Goal: Transaction & Acquisition: Book appointment/travel/reservation

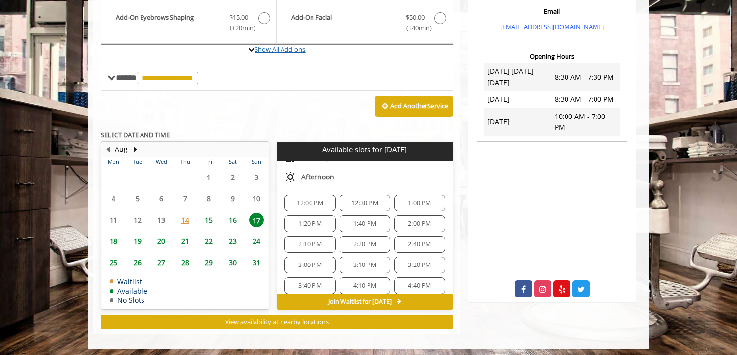
scroll to position [342, 0]
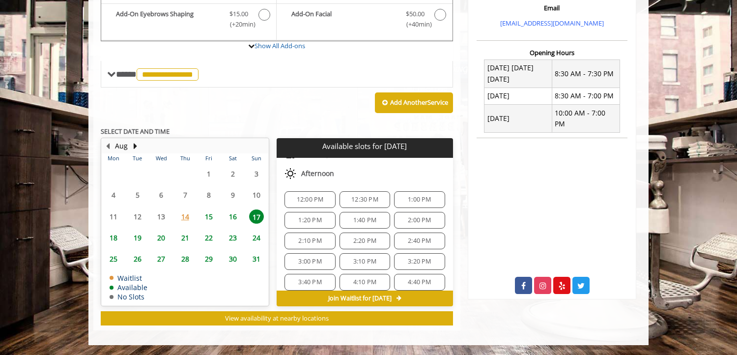
click at [236, 128] on p "SELECT DATE AND TIME" at bounding box center [277, 131] width 352 height 7
click at [321, 172] on span "Afternoon" at bounding box center [317, 174] width 33 height 8
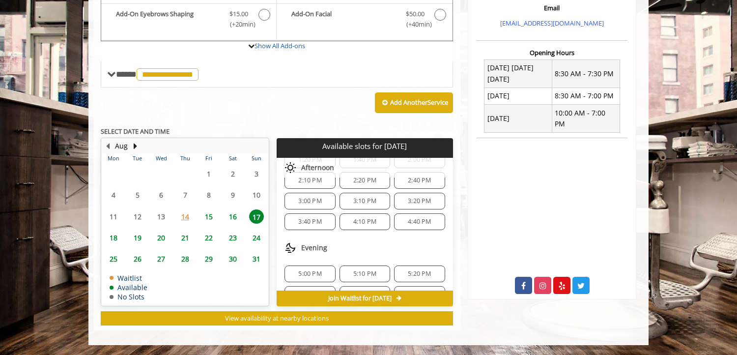
scroll to position [124, 0]
click at [339, 234] on div "12:00 PM 12:30 PM 1:00 PM 1:20 PM 1:40 PM 2:00 PM 2:10 PM 2:20 PM 2:40 PM 3:00 …" at bounding box center [365, 183] width 176 height 115
click at [315, 206] on span "3:00 PM" at bounding box center [309, 205] width 23 height 8
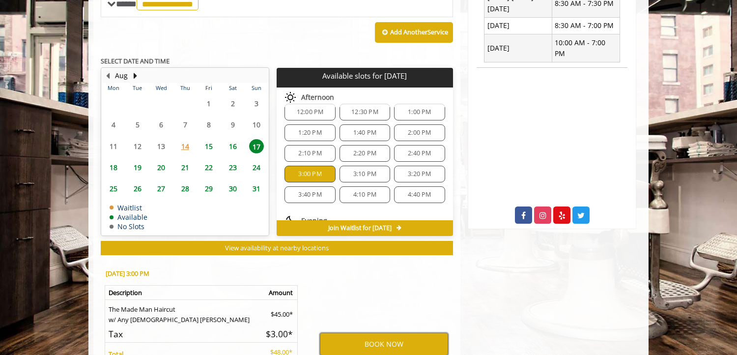
scroll to position [22, 0]
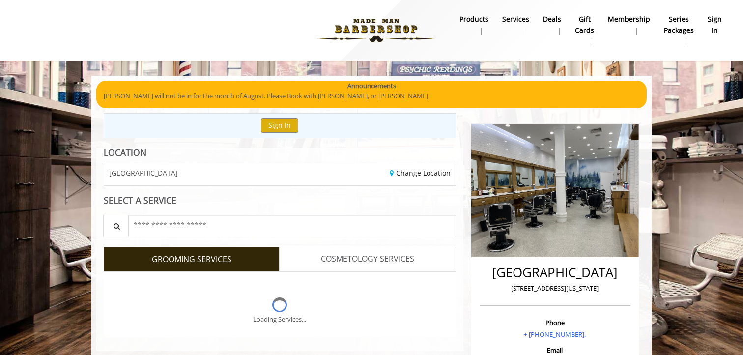
scroll to position [412, 0]
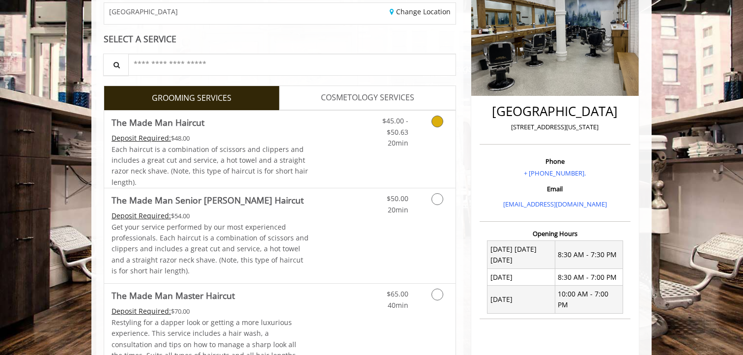
click at [251, 145] on span "Each haircut is a combination of scissors and clippers and includes a great cut…" at bounding box center [210, 166] width 197 height 42
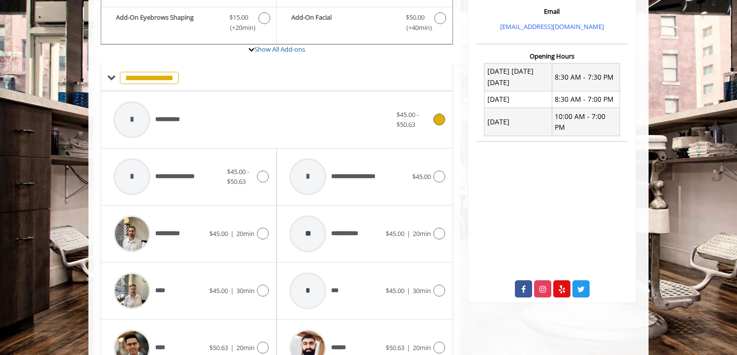
scroll to position [355, 0]
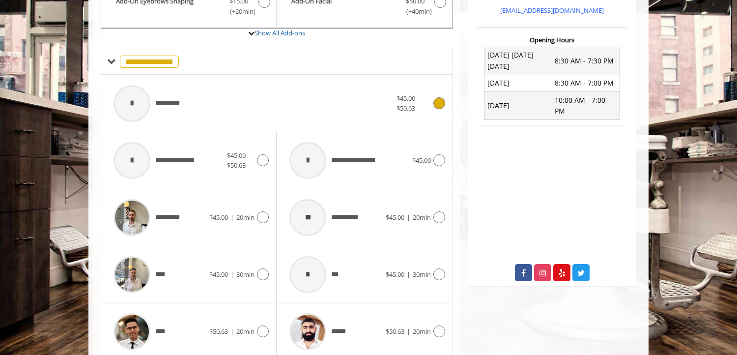
click at [243, 116] on div "**********" at bounding box center [253, 103] width 288 height 47
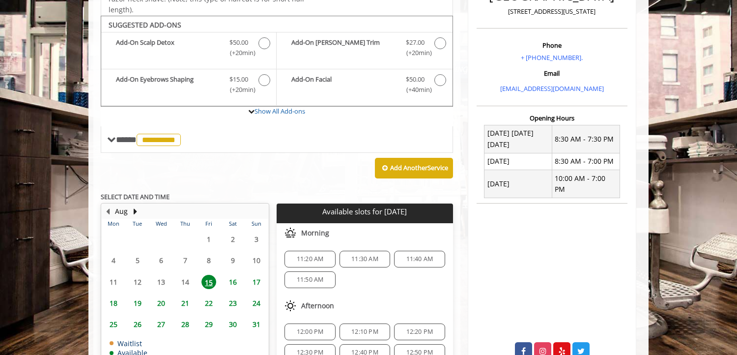
scroll to position [293, 0]
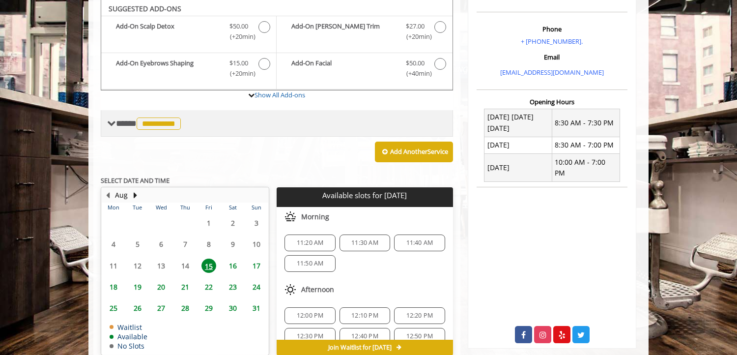
click at [175, 120] on span "**********" at bounding box center [159, 123] width 44 height 12
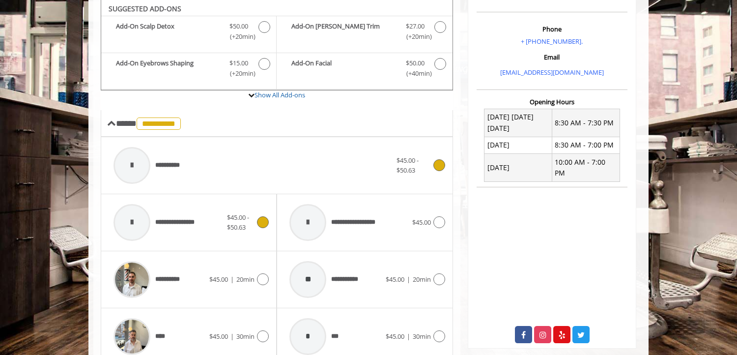
click at [181, 221] on span "**********" at bounding box center [181, 222] width 53 height 10
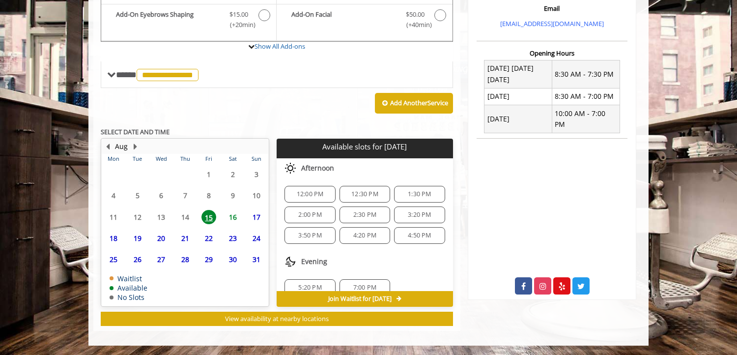
scroll to position [342, 0]
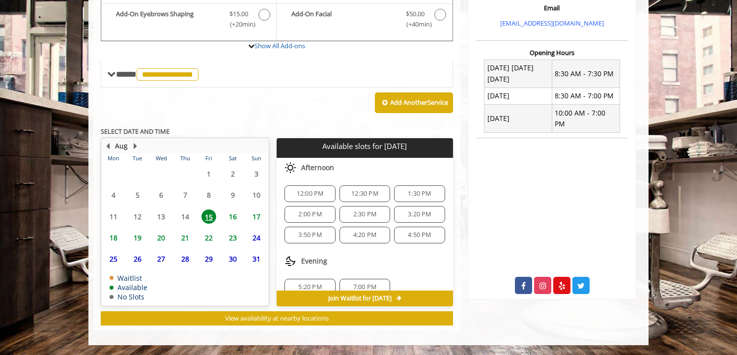
click at [259, 217] on span "17" at bounding box center [256, 216] width 15 height 14
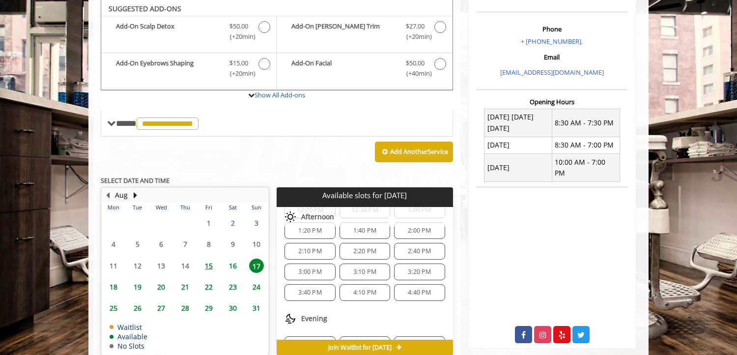
scroll to position [102, 0]
click at [322, 270] on div "3:00 PM" at bounding box center [310, 275] width 51 height 17
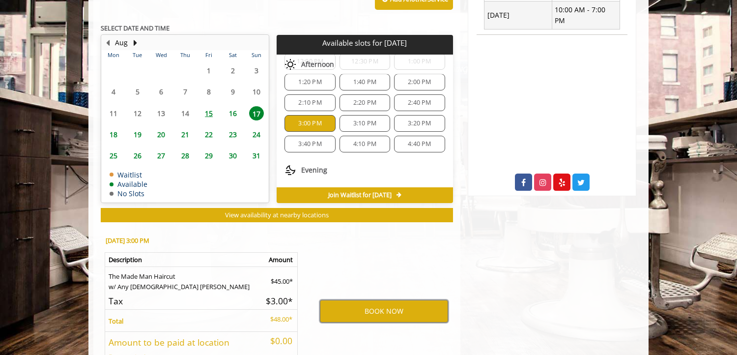
scroll to position [444, 0]
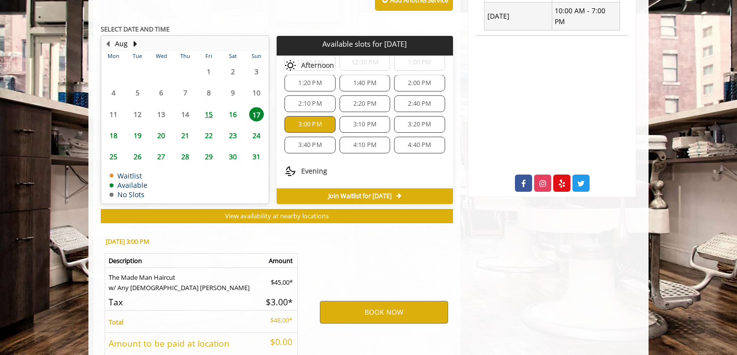
click at [237, 113] on span "16" at bounding box center [233, 114] width 15 height 14
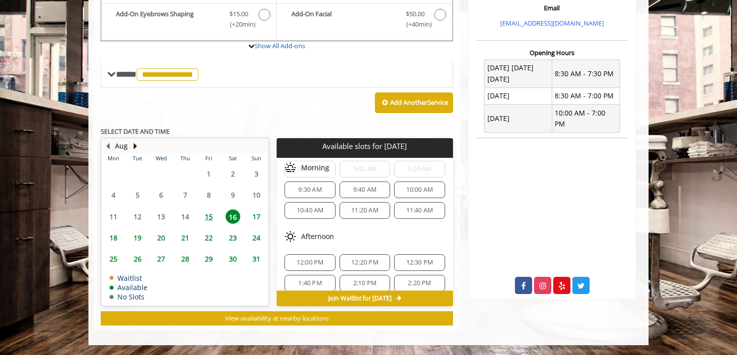
scroll to position [43, 0]
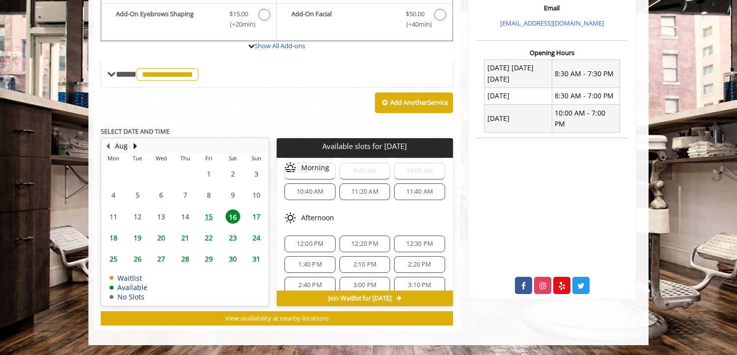
click at [256, 214] on span "17" at bounding box center [256, 216] width 15 height 14
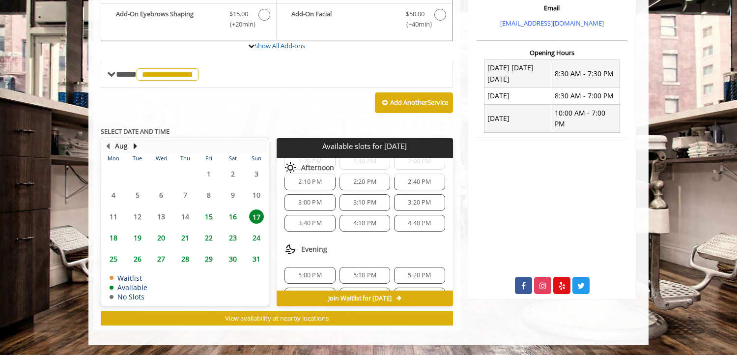
scroll to position [105, 0]
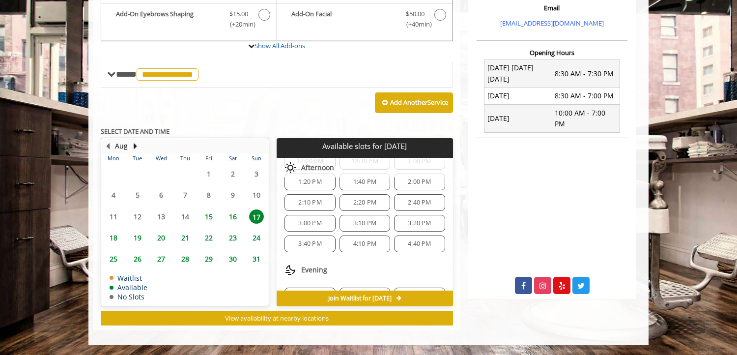
click at [319, 240] on span "3:40 PM" at bounding box center [309, 244] width 23 height 8
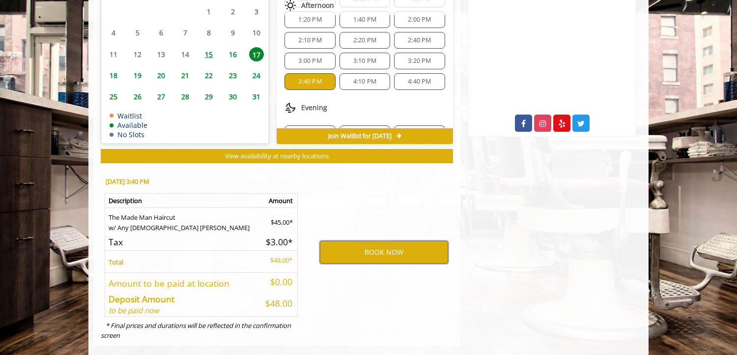
scroll to position [503, 0]
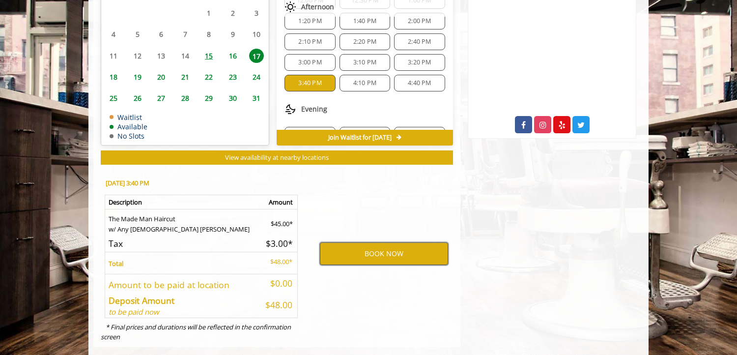
click at [394, 257] on button "BOOK NOW" at bounding box center [384, 253] width 128 height 23
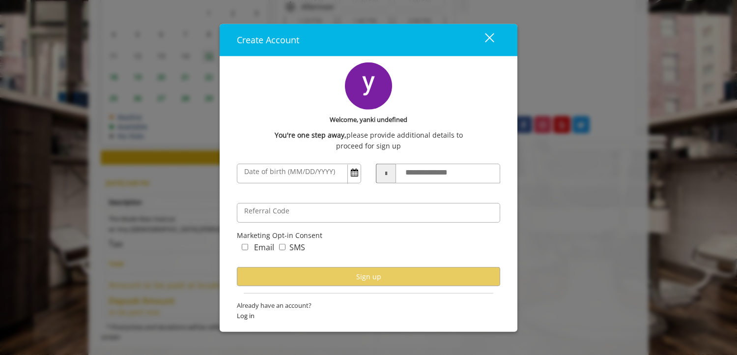
scroll to position [520, 0]
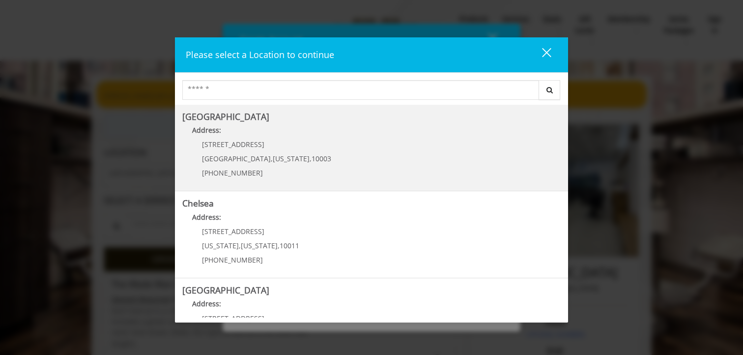
click at [299, 158] on Village "Greenwich Village Address: 60 E 8th St Manhattan , New York , 10003 (212) 598-1…" at bounding box center [371, 148] width 379 height 72
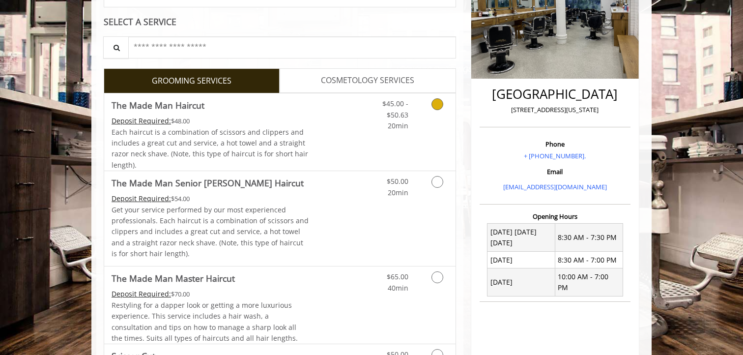
click at [318, 134] on link "Discounted Price" at bounding box center [338, 131] width 59 height 77
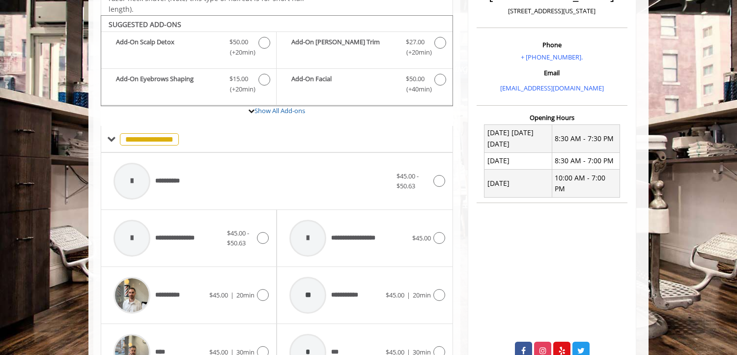
scroll to position [293, 0]
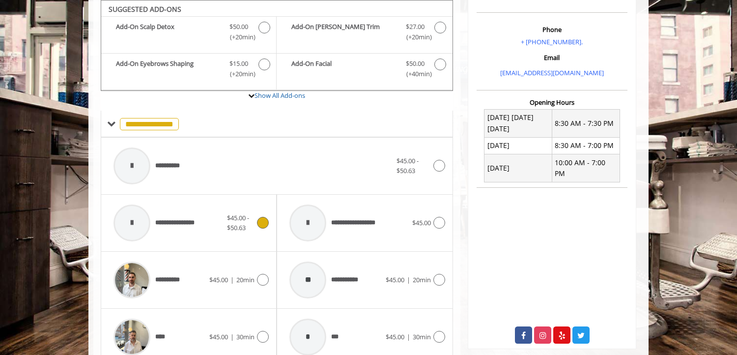
click at [190, 235] on span "**********" at bounding box center [159, 223] width 100 height 47
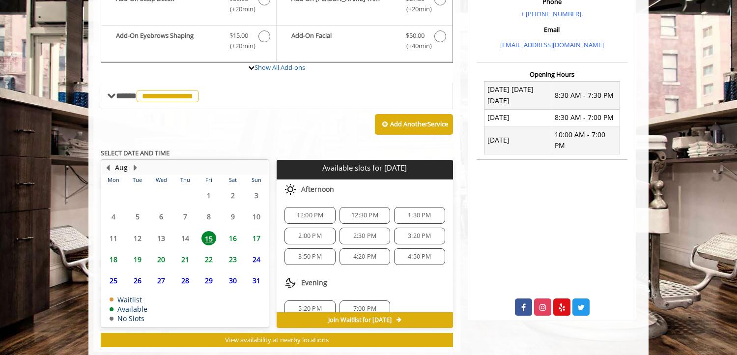
click at [257, 240] on span "17" at bounding box center [256, 238] width 15 height 14
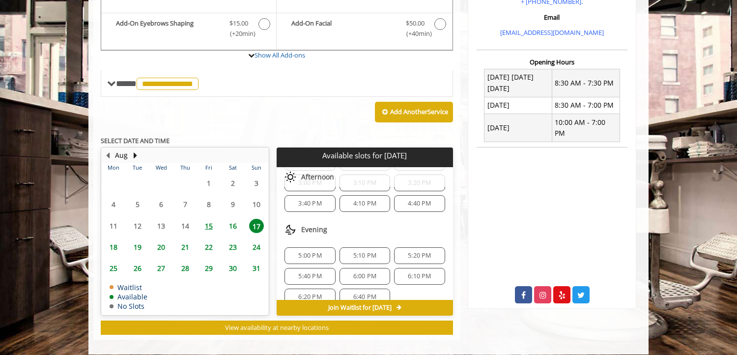
scroll to position [168, 0]
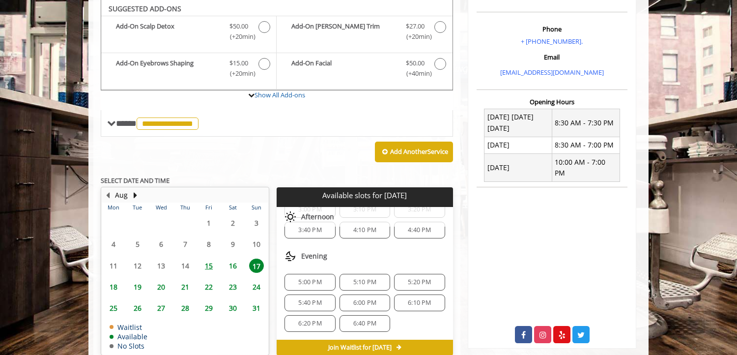
click at [318, 230] on span "3:40 PM" at bounding box center [309, 230] width 23 height 8
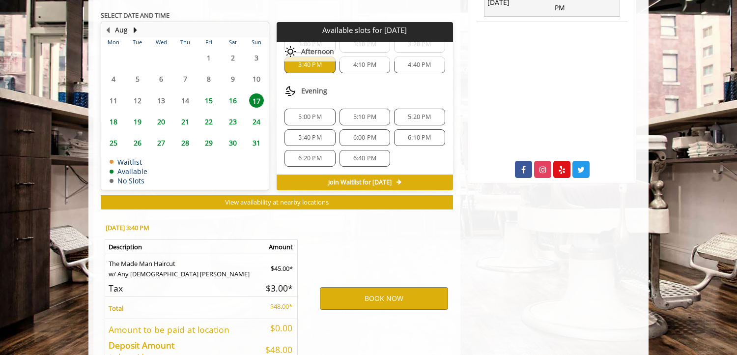
scroll to position [520, 0]
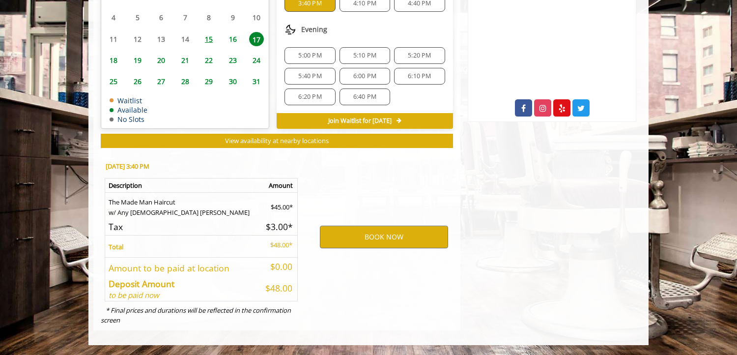
click at [328, 119] on span "Join Waitlist for [DATE]" at bounding box center [359, 121] width 63 height 8
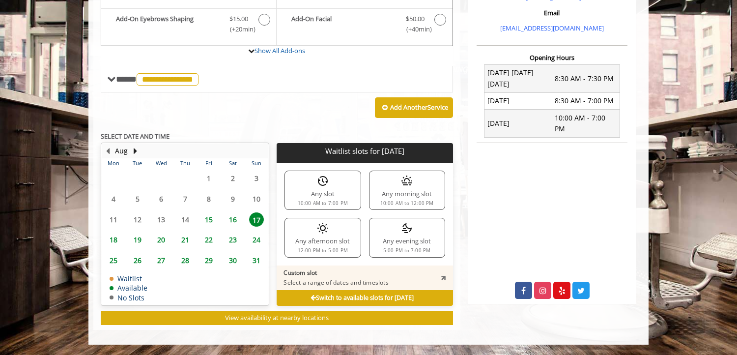
scroll to position [336, 0]
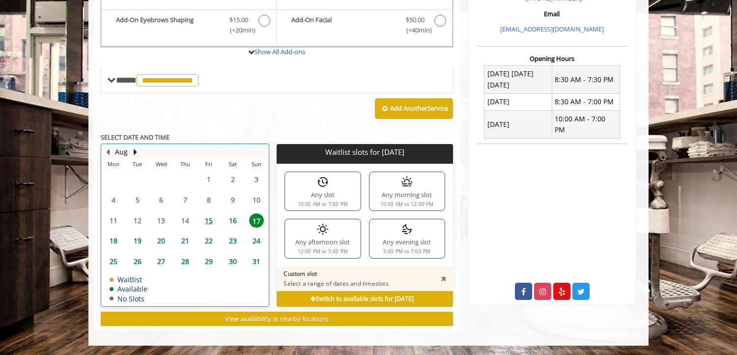
click at [263, 215] on div "17" at bounding box center [257, 220] width 20 height 14
click at [257, 220] on span "17" at bounding box center [256, 220] width 15 height 14
click at [253, 244] on span "24" at bounding box center [256, 241] width 15 height 14
click at [258, 220] on span "17" at bounding box center [256, 220] width 15 height 14
click at [311, 299] on b "Switch to available slots for Sun, Aug 17 2025" at bounding box center [362, 298] width 103 height 8
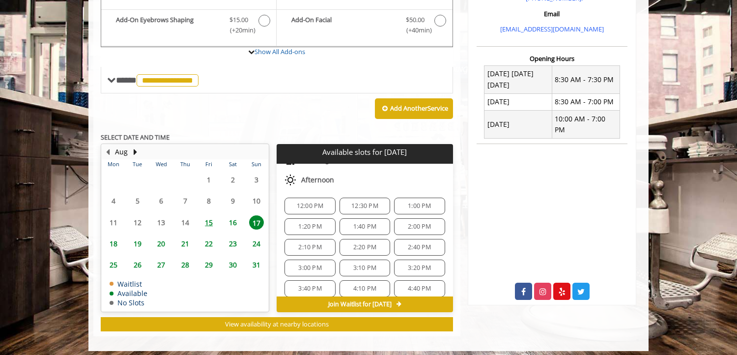
scroll to position [168, 0]
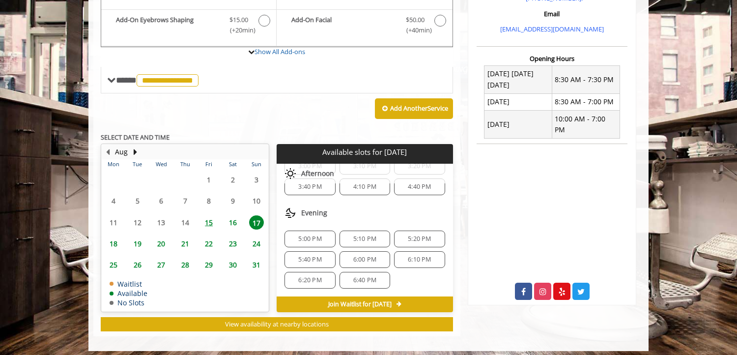
click at [319, 194] on div "3:40 PM" at bounding box center [310, 186] width 51 height 17
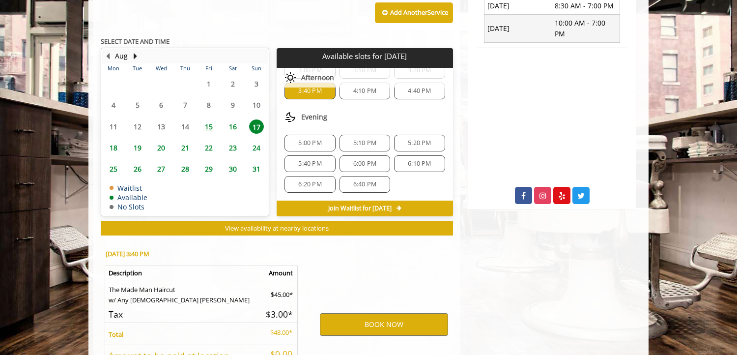
scroll to position [520, 0]
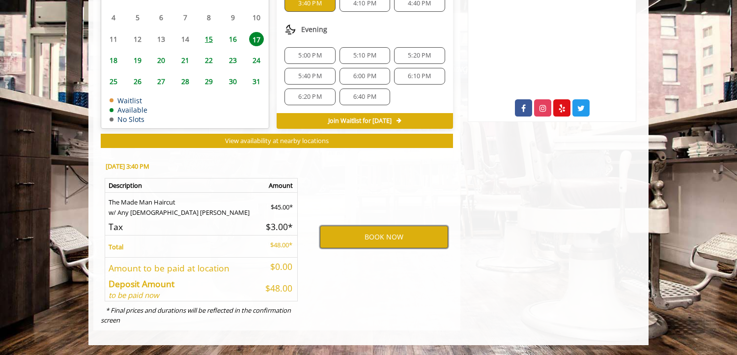
click at [340, 234] on button "BOOK NOW" at bounding box center [384, 237] width 128 height 23
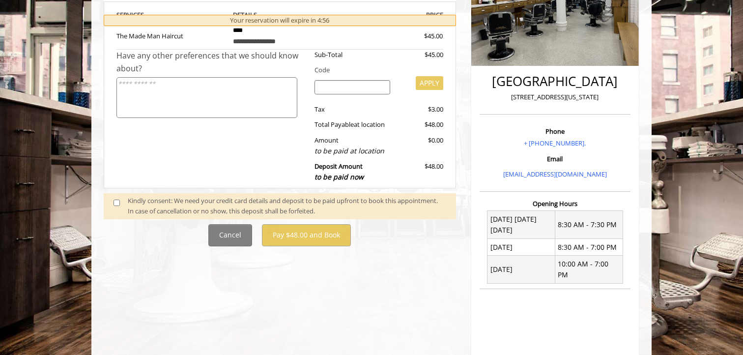
scroll to position [205, 0]
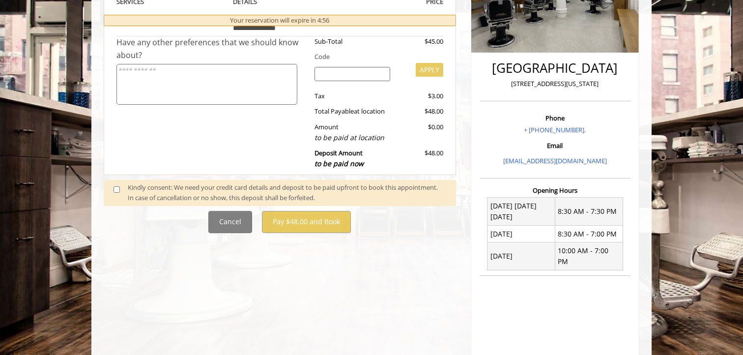
click at [287, 195] on div "Kindly consent: We need your credit card details and deposit to be paid upfront…" at bounding box center [287, 192] width 319 height 21
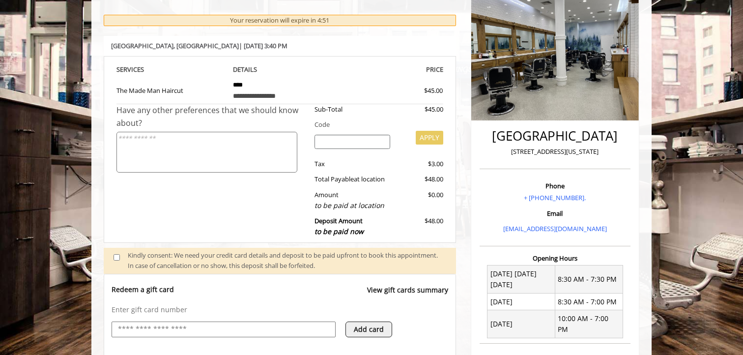
scroll to position [127, 0]
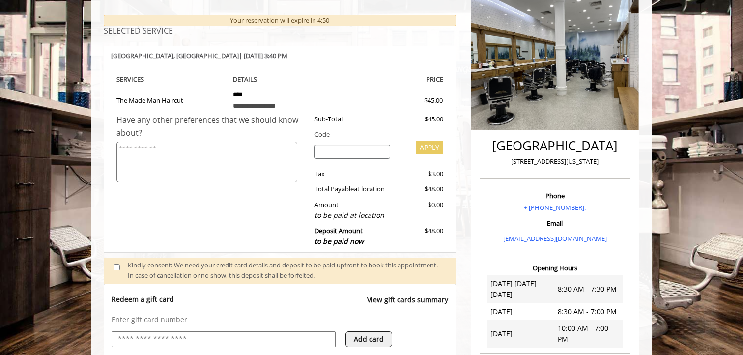
click at [178, 154] on textarea at bounding box center [207, 162] width 181 height 41
click at [135, 152] on textarea "**********" at bounding box center [207, 162] width 181 height 41
click at [178, 148] on textarea "**********" at bounding box center [207, 162] width 181 height 41
click at [120, 148] on textarea "**********" at bounding box center [207, 162] width 181 height 41
click at [221, 156] on textarea "**********" at bounding box center [207, 162] width 181 height 41
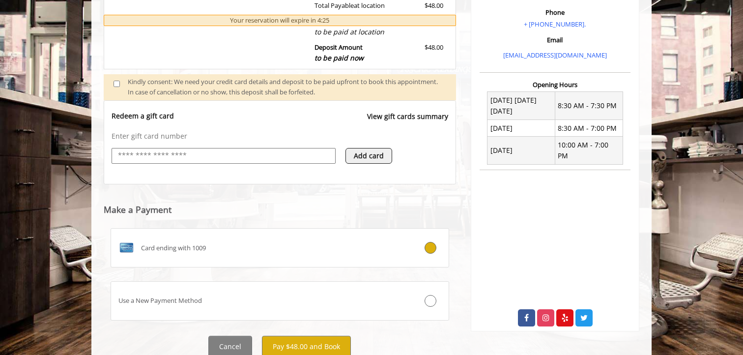
scroll to position [348, 0]
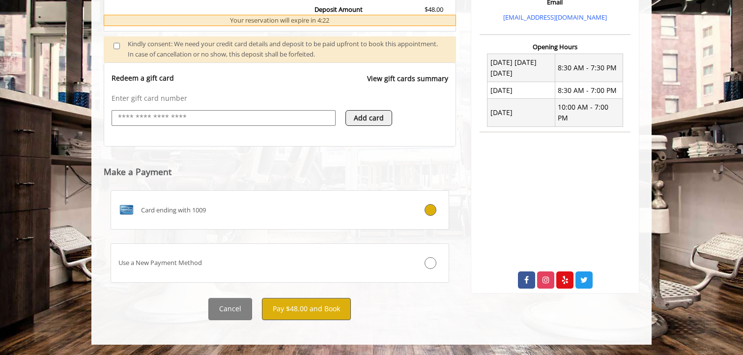
type textarea "**********"
click at [328, 312] on button "Pay $48.00 and Book" at bounding box center [306, 309] width 89 height 22
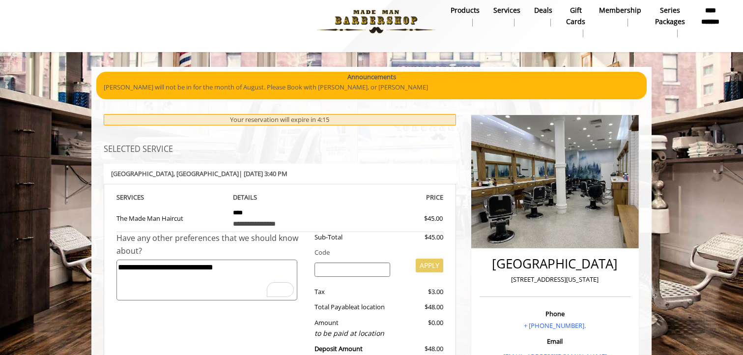
scroll to position [0, 0]
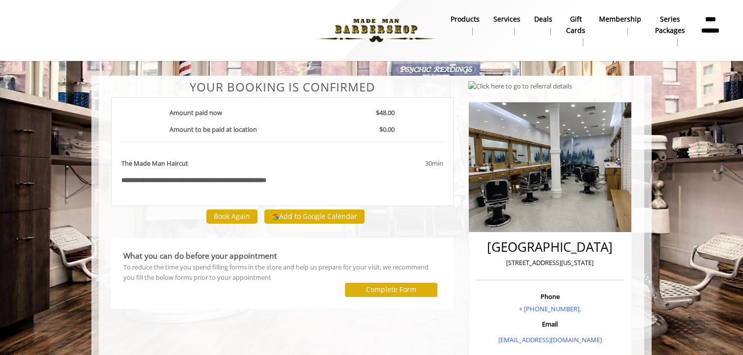
click at [375, 73] on div "**********" at bounding box center [371, 315] width 743 height 630
